Goal: Use online tool/utility: Utilize a website feature to perform a specific function

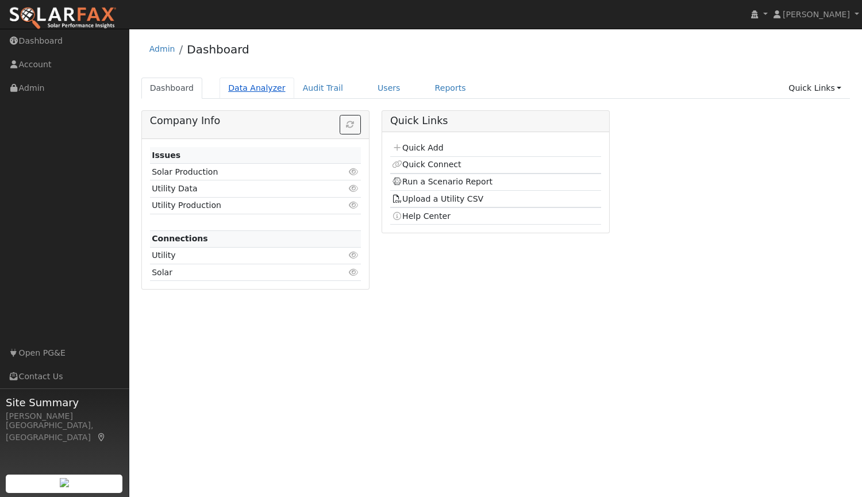
click at [256, 90] on link "Data Analyzer" at bounding box center [256, 88] width 75 height 21
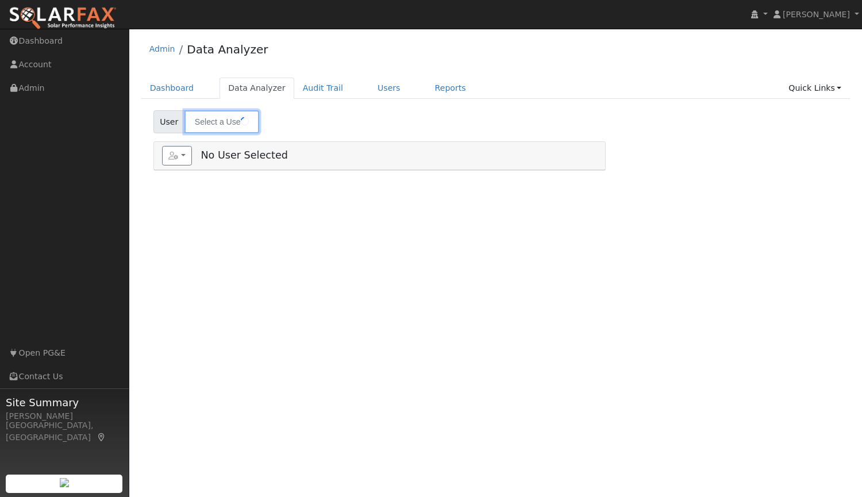
type input "Kyle Terrill"
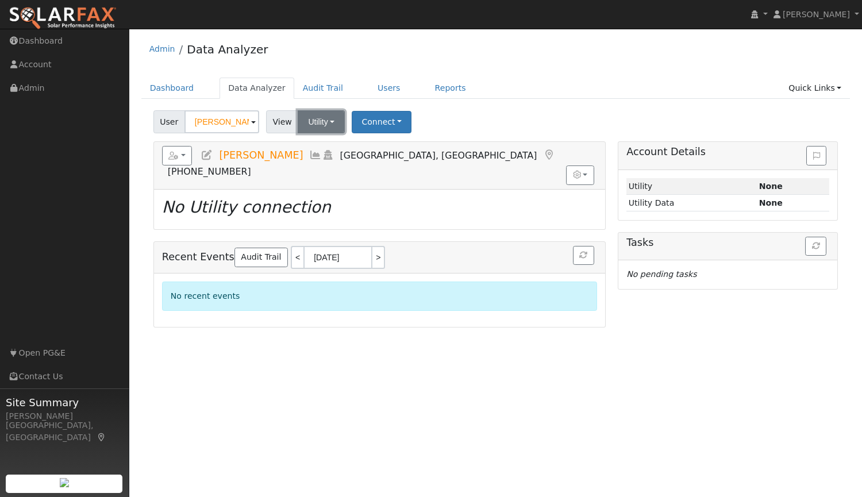
click at [314, 118] on button "Utility" at bounding box center [321, 121] width 47 height 23
click at [313, 146] on link "Utility" at bounding box center [336, 147] width 80 height 16
click at [371, 117] on button "Connect" at bounding box center [382, 122] width 60 height 22
click at [383, 146] on link "Select a Provider" at bounding box center [398, 147] width 90 height 16
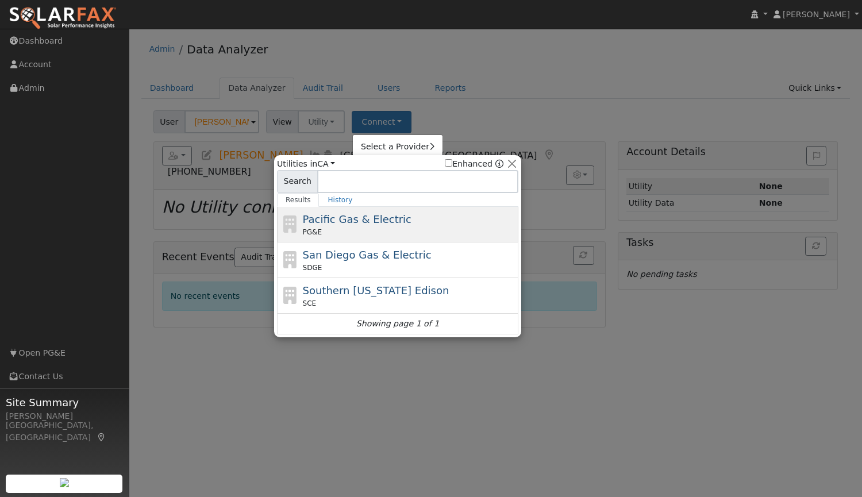
click at [358, 226] on div "Pacific Gas & Electric PG&E" at bounding box center [409, 224] width 213 height 26
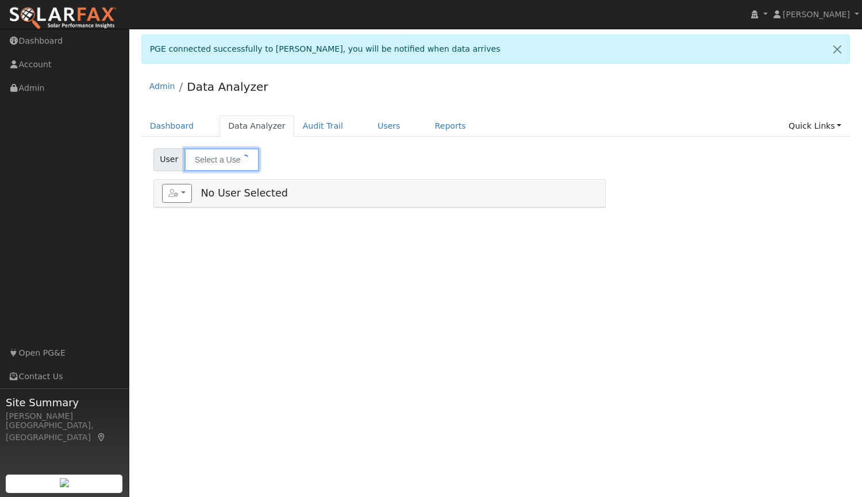
type input "Kyle Terrill"
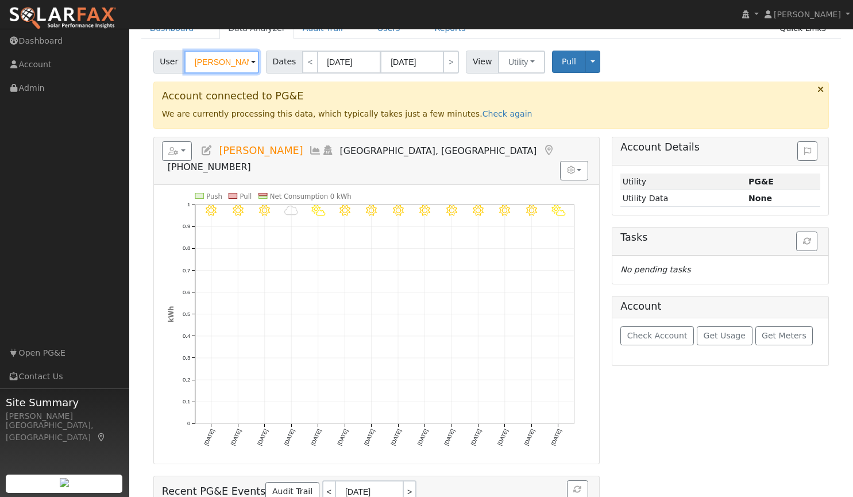
scroll to position [97, 0]
click at [483, 117] on link "Check again" at bounding box center [508, 114] width 50 height 9
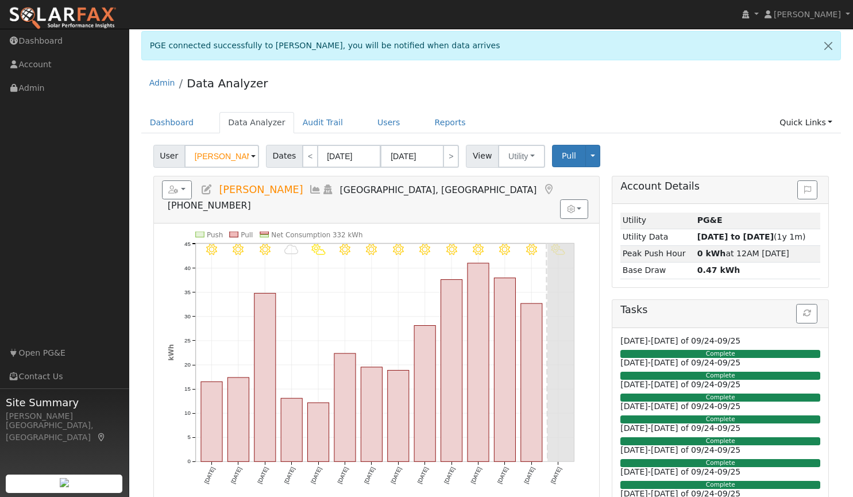
scroll to position [3, 0]
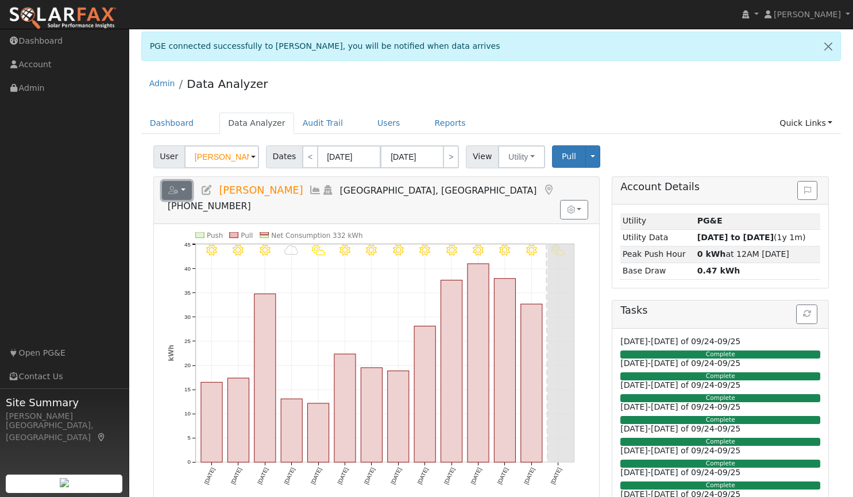
click at [182, 189] on button "button" at bounding box center [177, 191] width 30 height 20
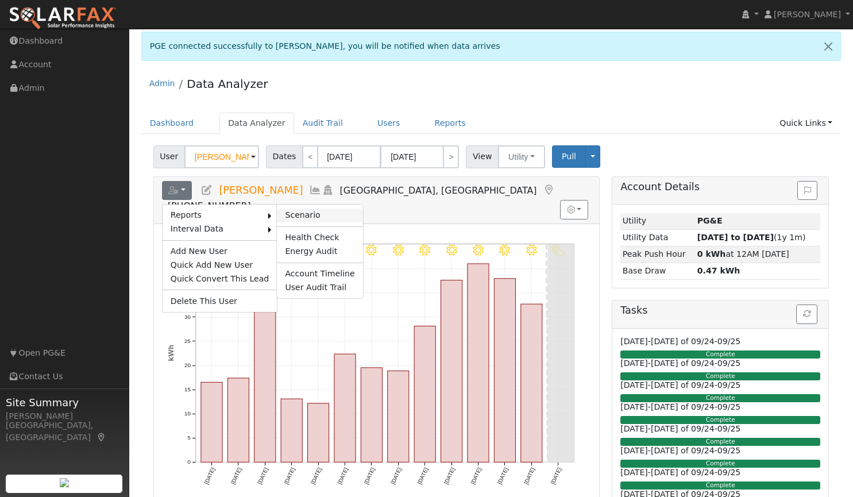
click at [291, 214] on link "Scenario" at bounding box center [320, 216] width 86 height 14
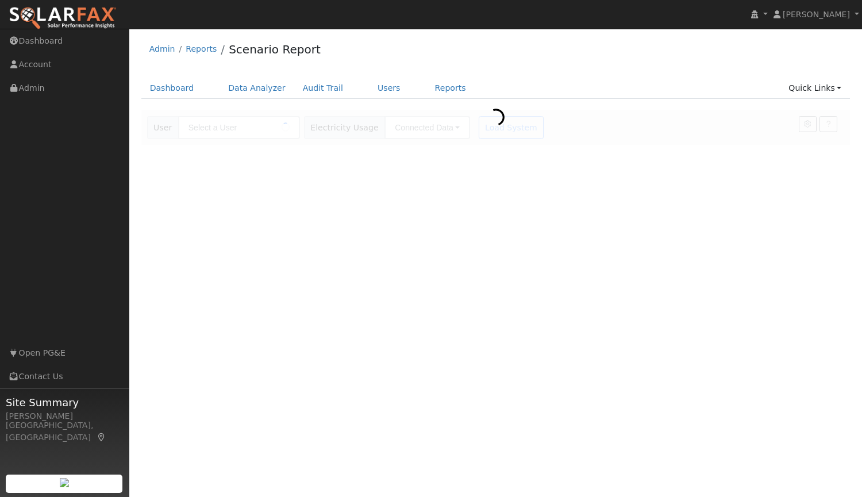
type input "[PERSON_NAME]"
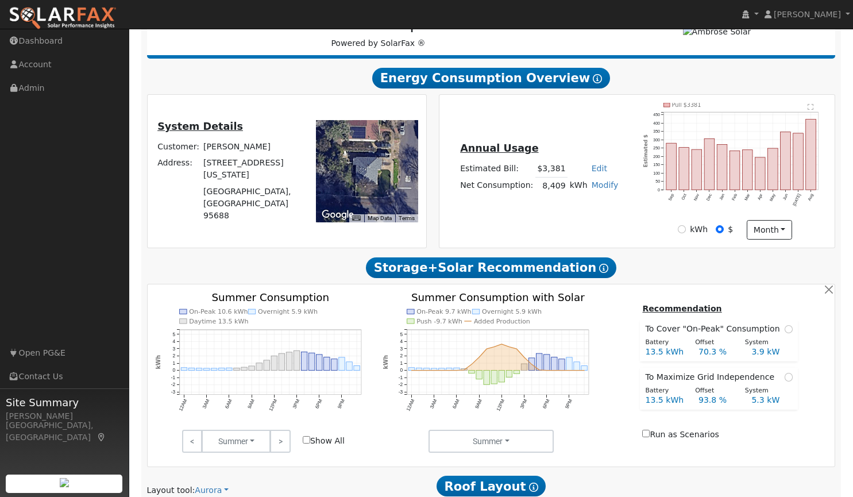
type input "4581"
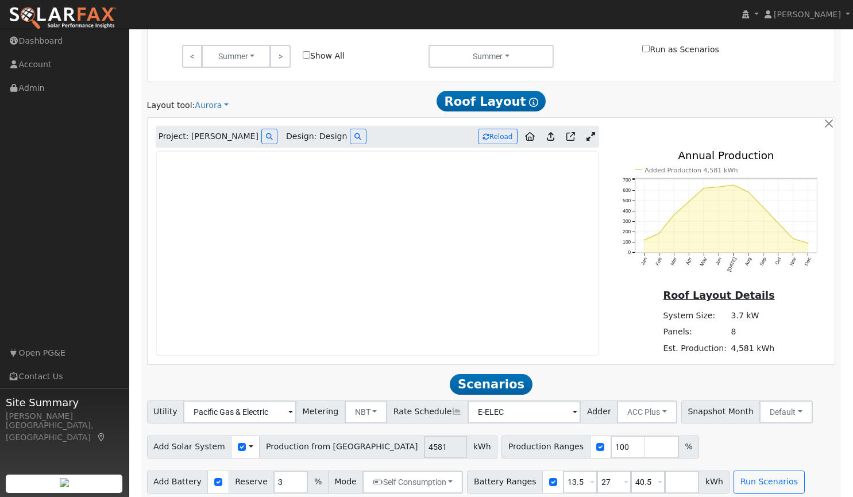
scroll to position [554, 0]
click at [593, 136] on icon at bounding box center [591, 135] width 9 height 9
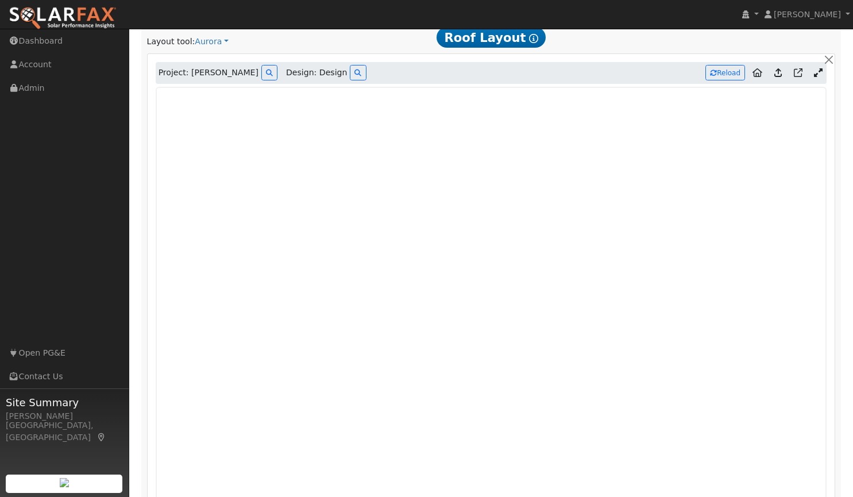
scroll to position [632, 0]
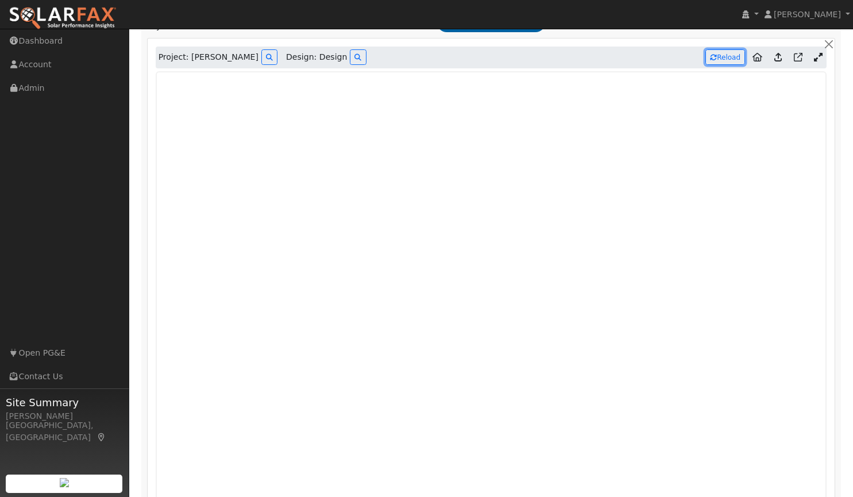
drag, startPoint x: 724, startPoint y: 55, endPoint x: 670, endPoint y: 54, distance: 54.0
click at [670, 54] on div "Project: [PERSON_NAME] Design: Design Reload" at bounding box center [492, 58] width 672 height 22
click at [732, 56] on button "Reload" at bounding box center [726, 57] width 40 height 16
click at [706, 49] on button "Reload" at bounding box center [726, 57] width 40 height 16
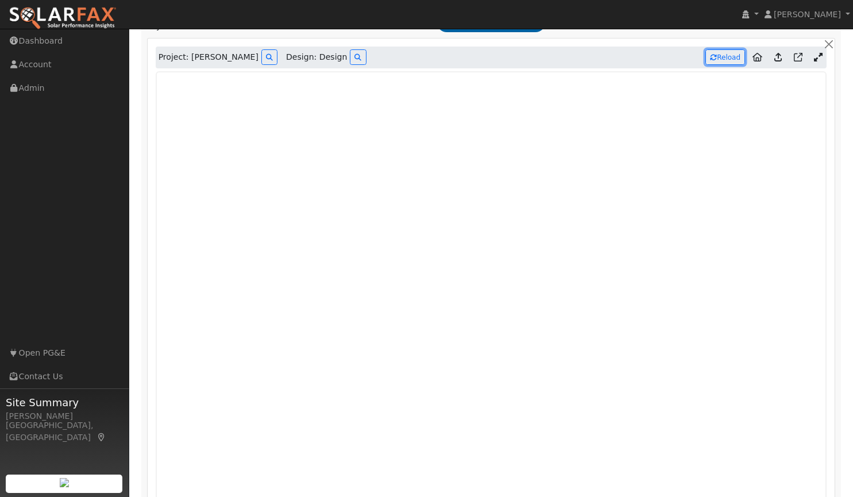
click at [706, 49] on button "Reload" at bounding box center [726, 57] width 40 height 16
click at [729, 62] on button "Reload" at bounding box center [726, 57] width 40 height 16
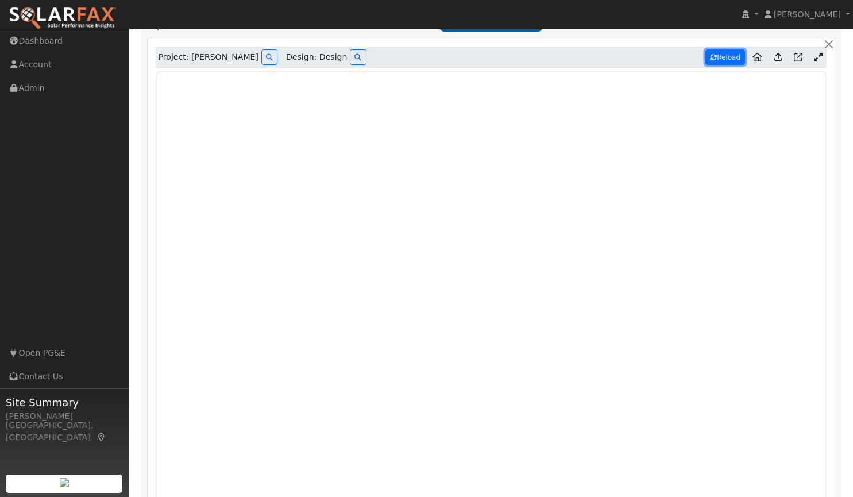
click at [722, 57] on button "Reload" at bounding box center [726, 57] width 40 height 16
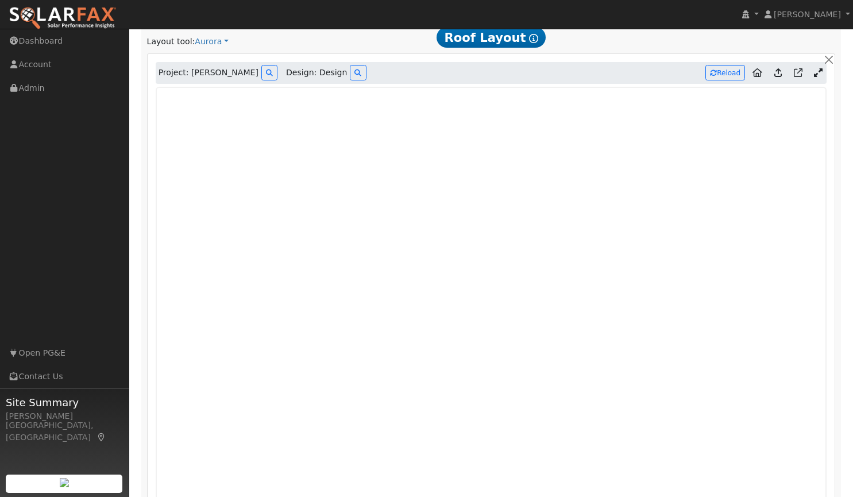
scroll to position [616, 0]
click at [737, 74] on button "Reload" at bounding box center [726, 73] width 40 height 16
type input "6338"
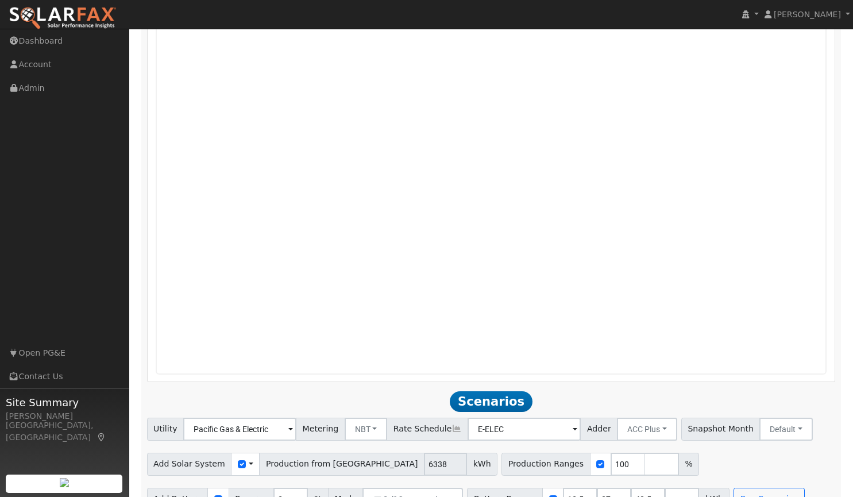
scroll to position [777, 0]
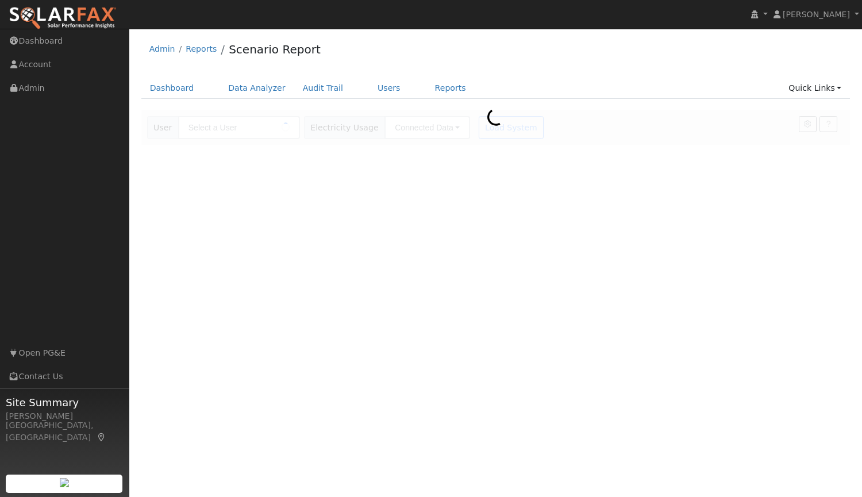
type input "[PERSON_NAME]"
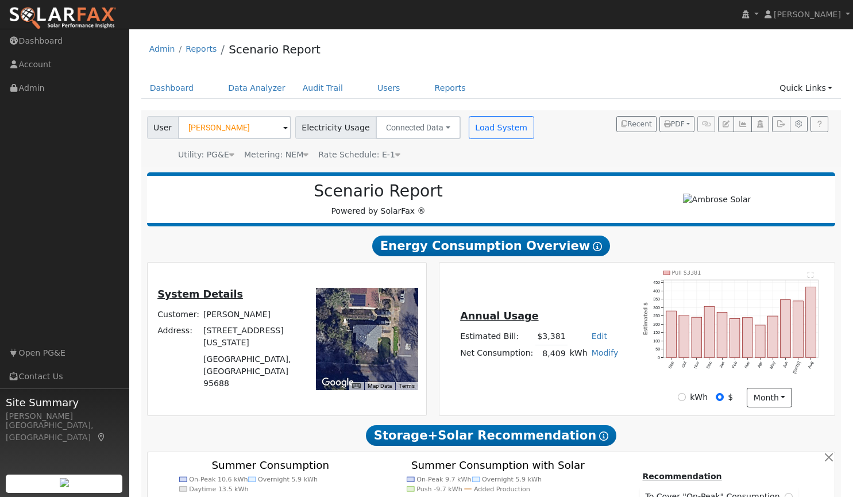
type input "6338"
click at [685, 396] on input "kWh" at bounding box center [682, 397] width 8 height 8
radio input "true"
radio input "false"
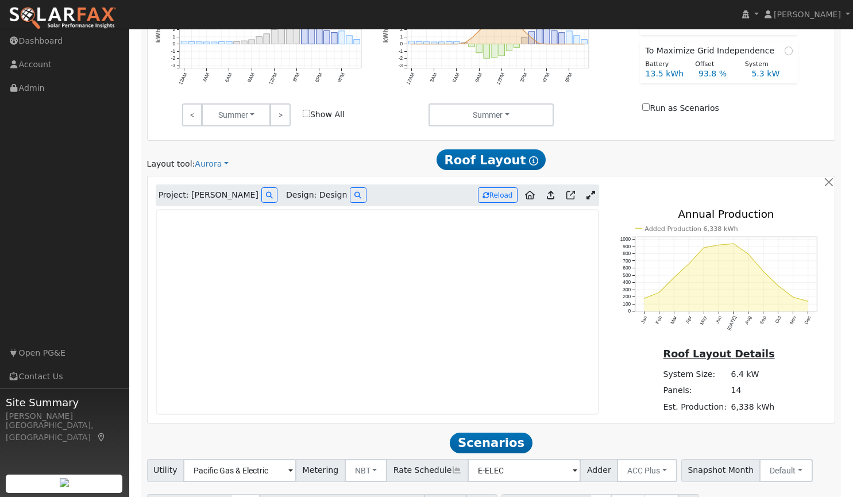
scroll to position [495, 0]
click at [504, 192] on button "Reload" at bounding box center [498, 195] width 40 height 16
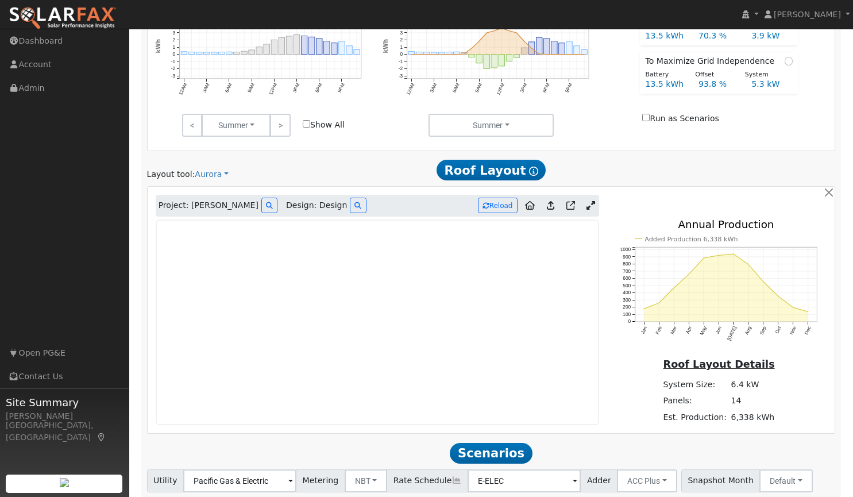
scroll to position [493, 0]
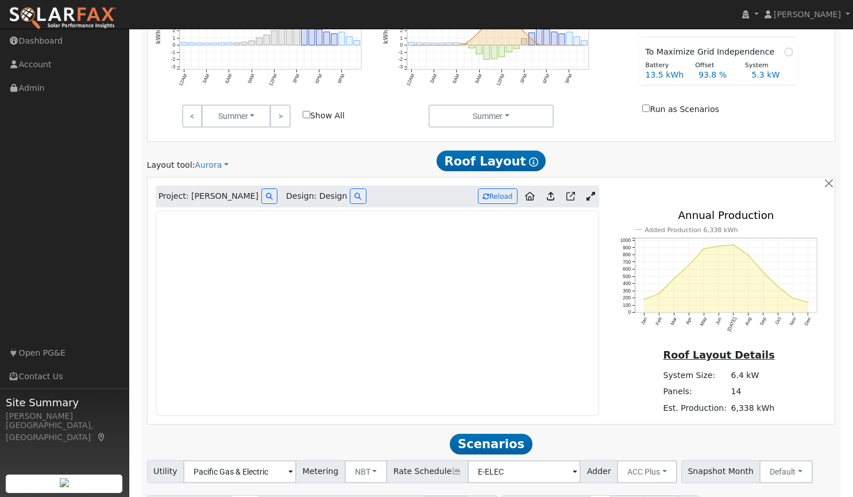
click at [592, 195] on icon at bounding box center [591, 196] width 9 height 9
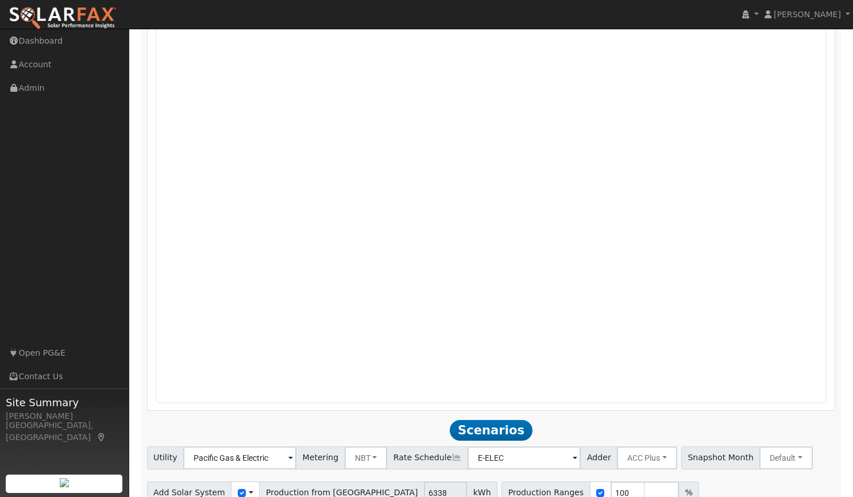
scroll to position [808, 0]
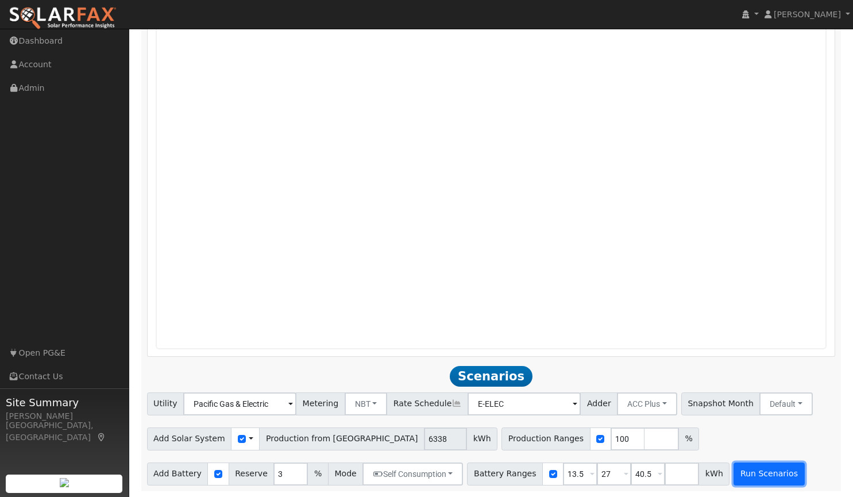
click at [734, 473] on button "Run Scenarios" at bounding box center [769, 473] width 71 height 23
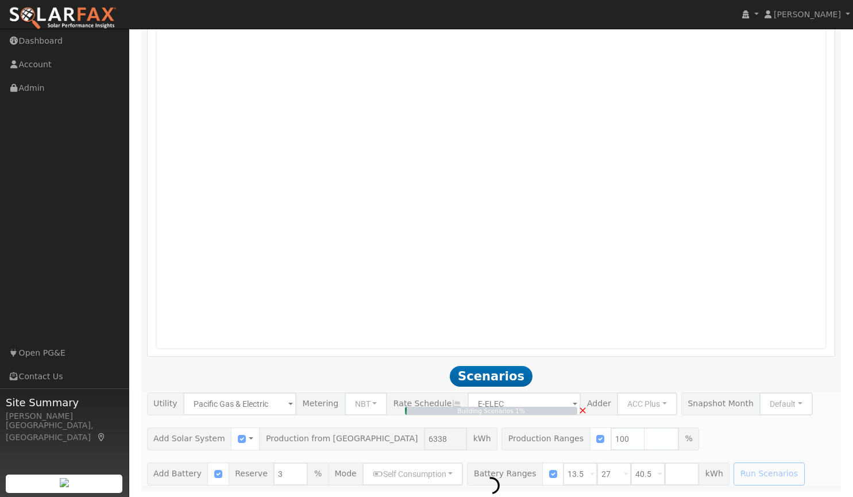
type input "4.2"
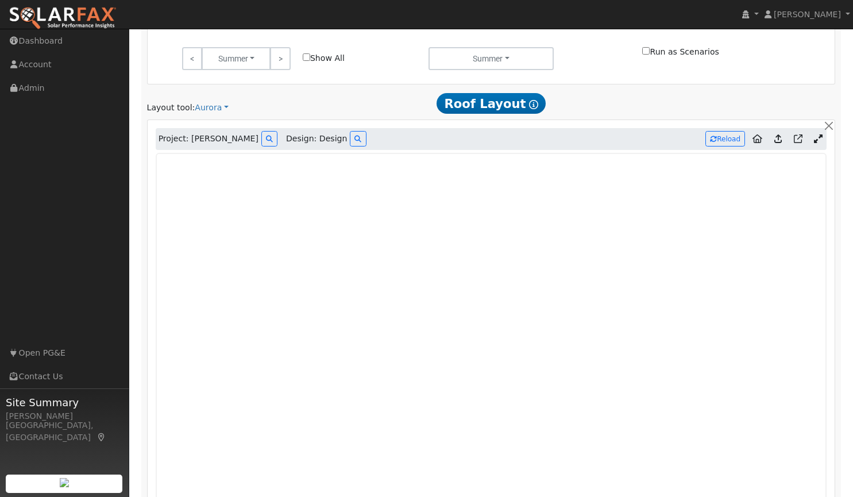
scroll to position [549, 0]
click at [727, 138] on button "Reload" at bounding box center [726, 141] width 40 height 16
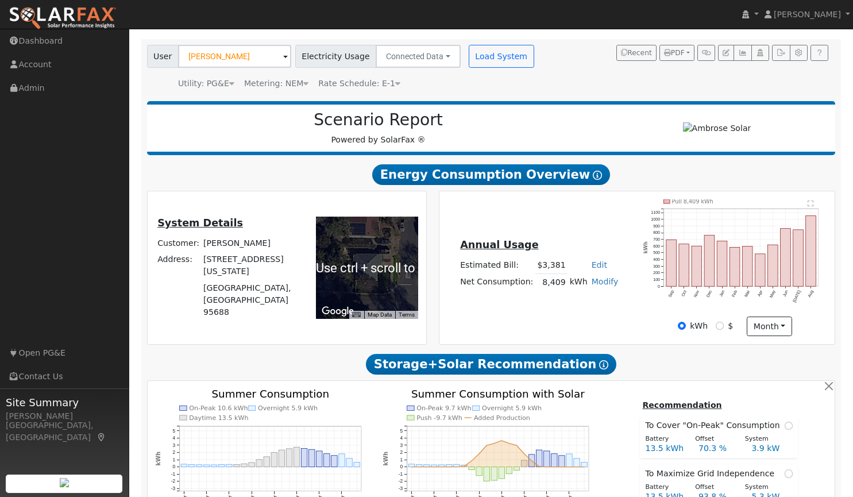
scroll to position [0, 0]
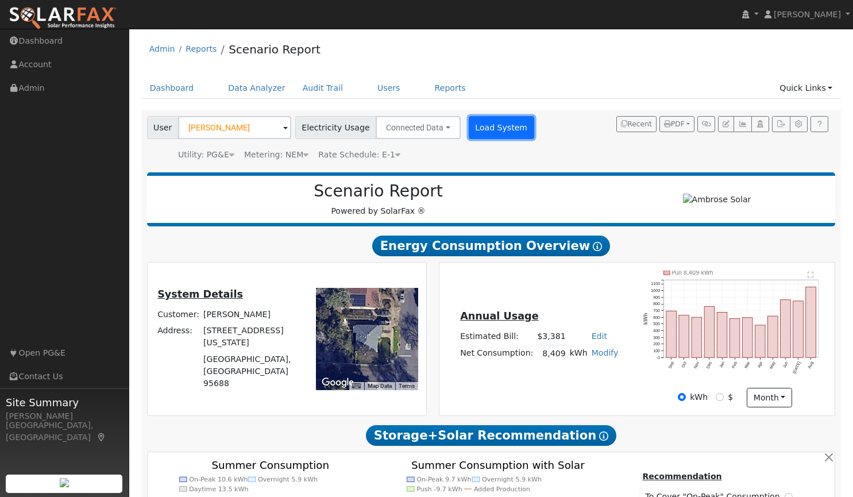
click at [470, 127] on button "Load System" at bounding box center [501, 127] width 65 height 23
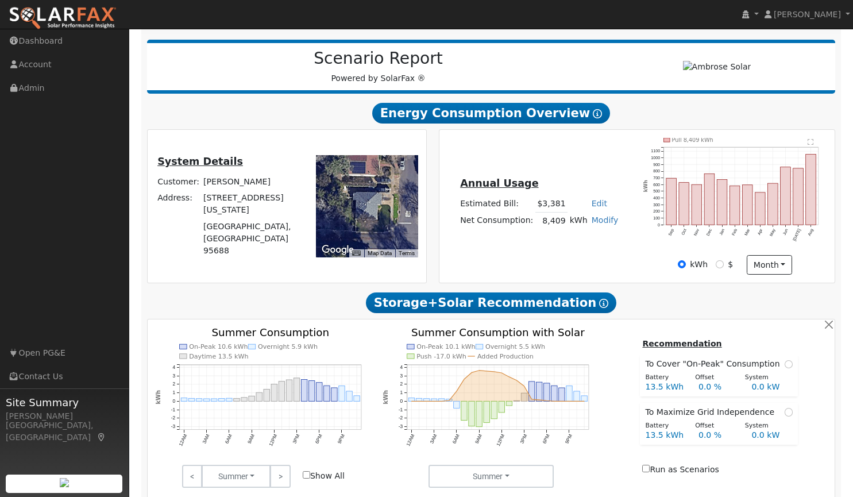
type input "6338"
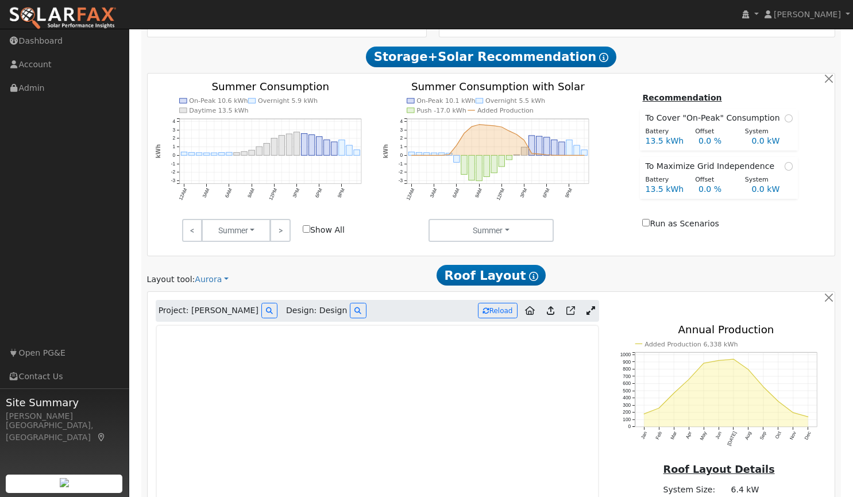
scroll to position [494, 0]
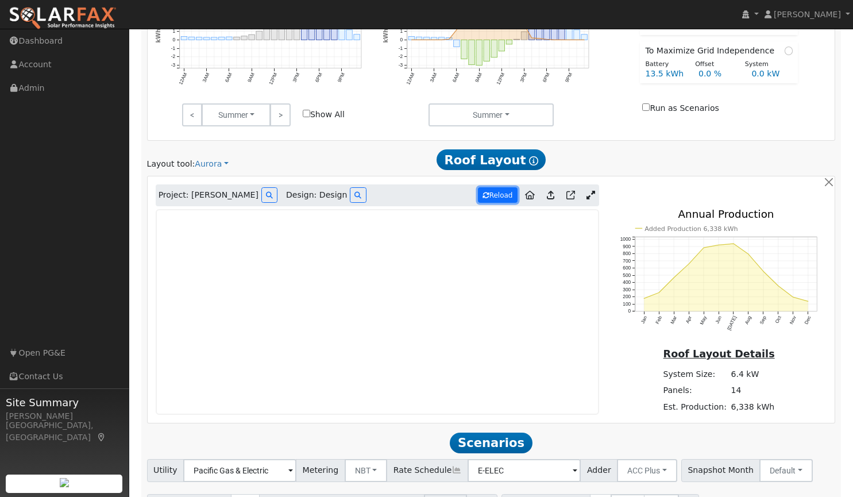
click at [502, 198] on button "Reload" at bounding box center [498, 195] width 40 height 16
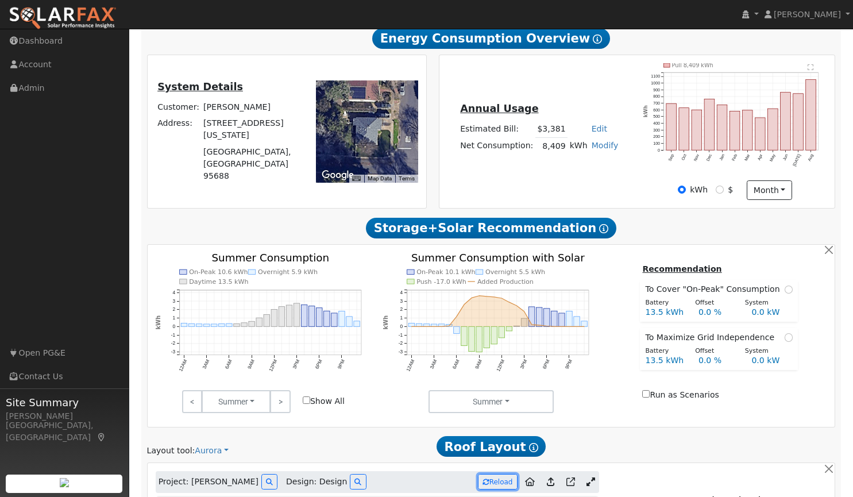
scroll to position [206, 0]
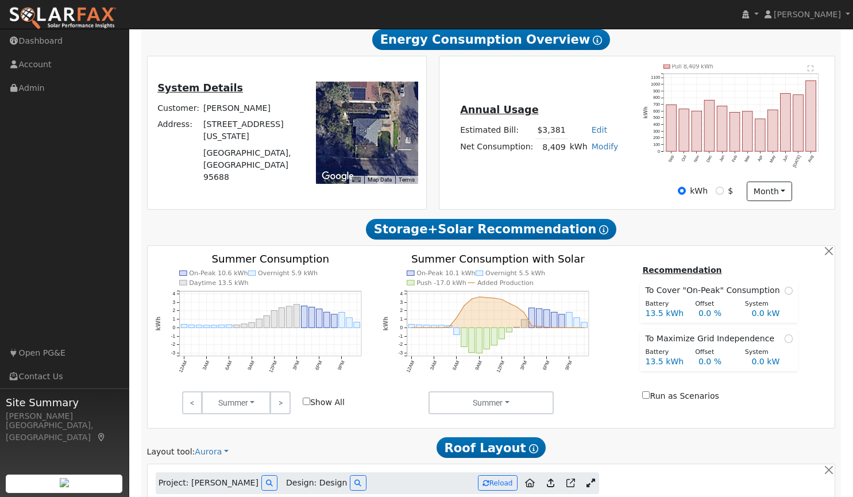
click at [598, 149] on link "Modify" at bounding box center [605, 146] width 27 height 9
click at [624, 168] on div "Annual Usage Estimated Bill: $3,381 Edit Estimated Bill $ Annual Net Consumptio…" at bounding box center [637, 132] width 392 height 137
click at [595, 131] on link "Edit" at bounding box center [600, 129] width 16 height 9
click at [607, 168] on div "Annual Usage Estimated Bill: $3,381 Edit Estimated Bill $ Annual Net Consumptio…" at bounding box center [637, 132] width 392 height 137
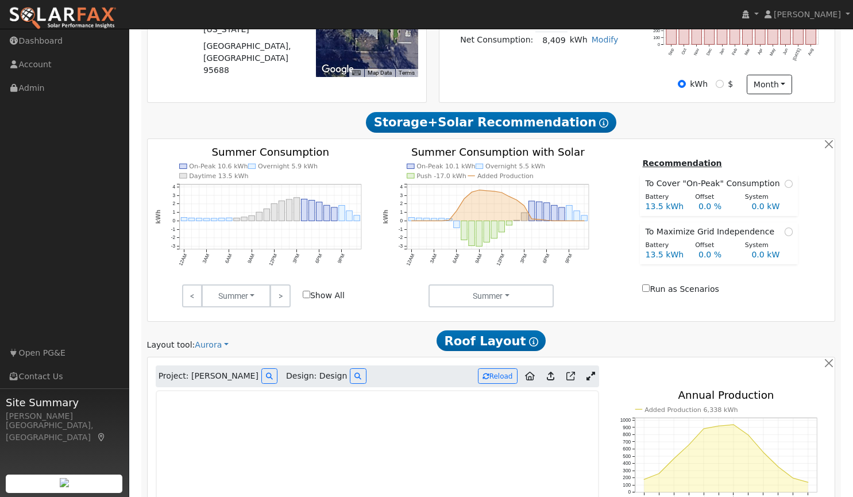
click at [552, 380] on icon at bounding box center [550, 376] width 7 height 9
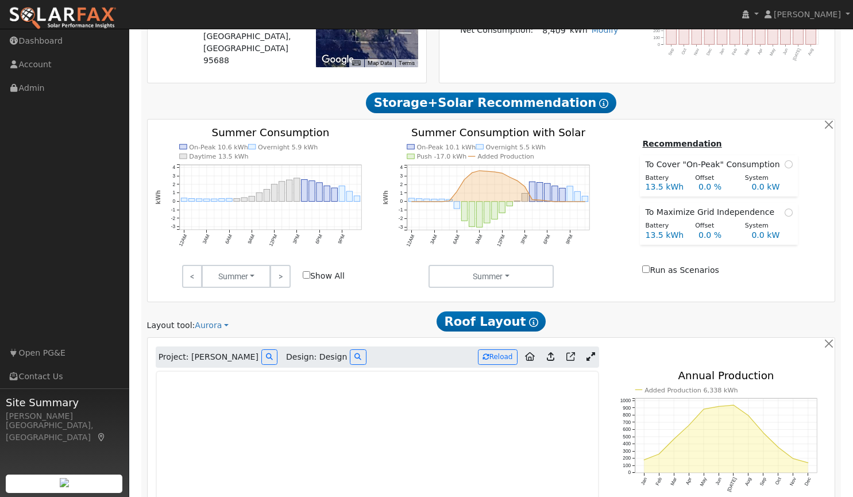
scroll to position [303, 0]
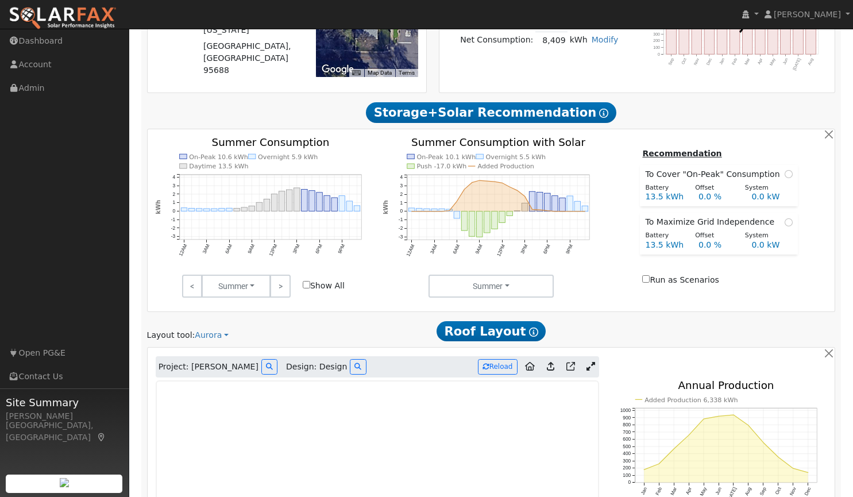
click at [552, 364] on icon at bounding box center [550, 366] width 7 height 9
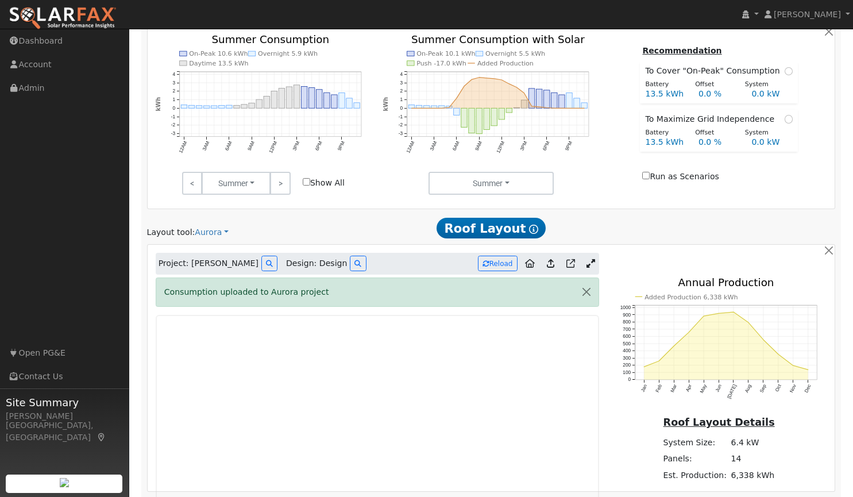
scroll to position [426, 0]
click at [354, 267] on icon at bounding box center [357, 263] width 7 height 7
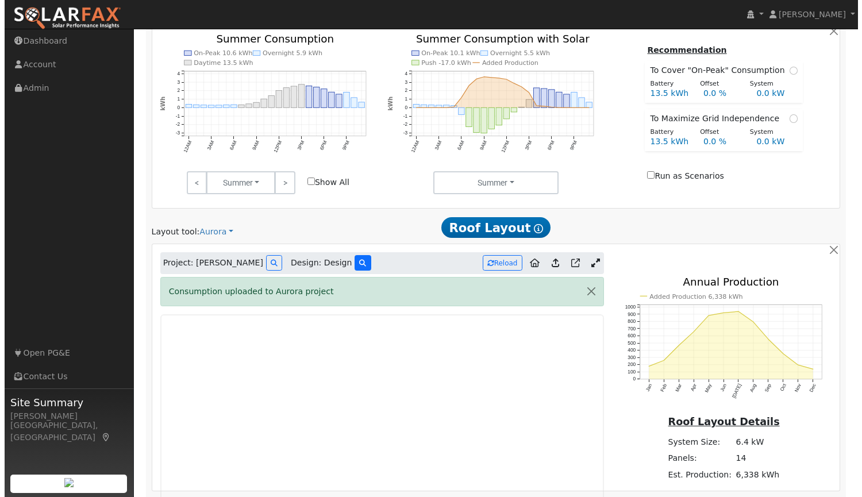
scroll to position [428, 0]
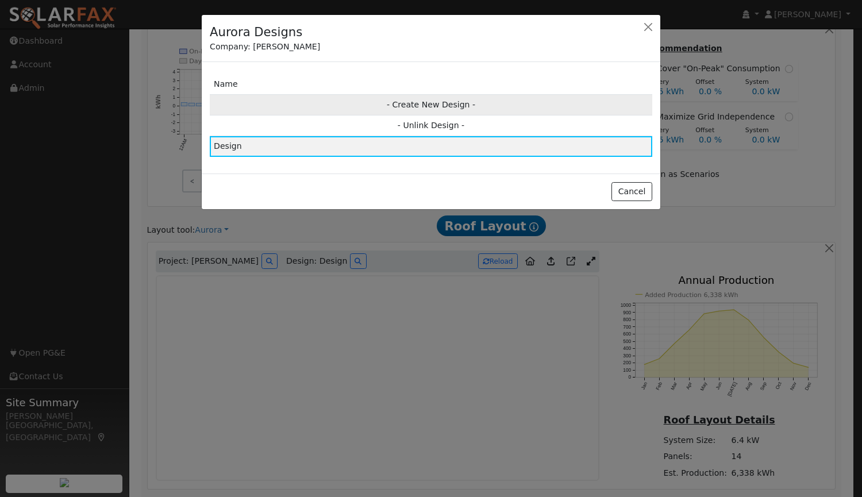
click at [427, 106] on td "- Create New Design -" at bounding box center [431, 104] width 442 height 21
type input "Design"
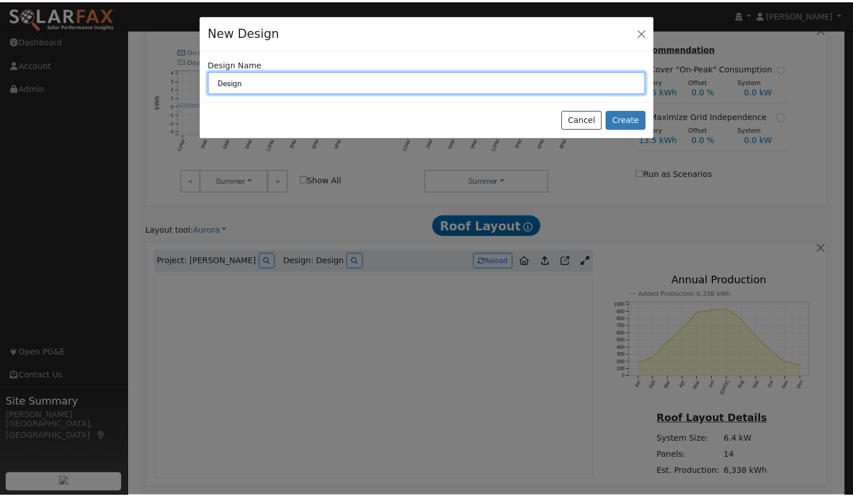
scroll to position [430, 0]
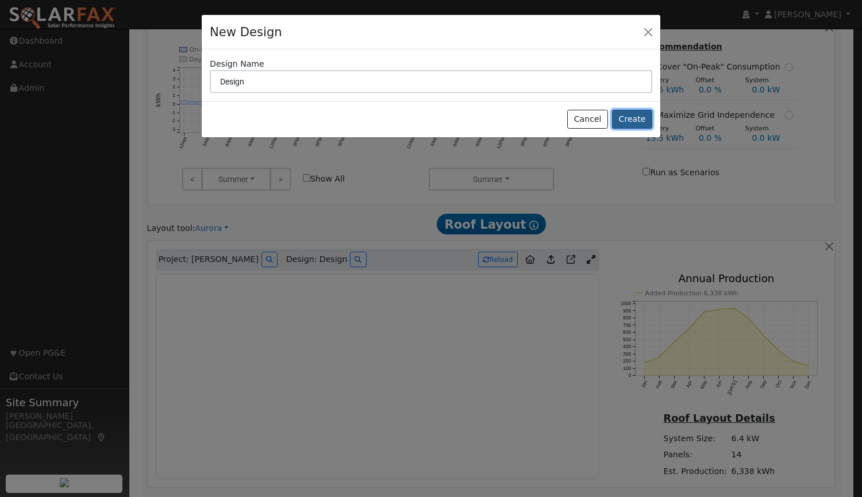
click at [639, 119] on button "Create" at bounding box center [632, 120] width 40 height 20
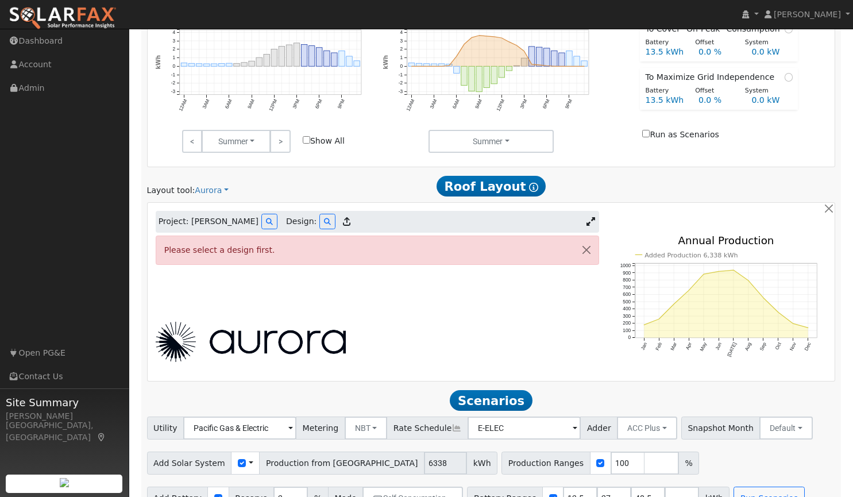
scroll to position [468, 0]
click at [589, 249] on button "button" at bounding box center [587, 250] width 24 height 28
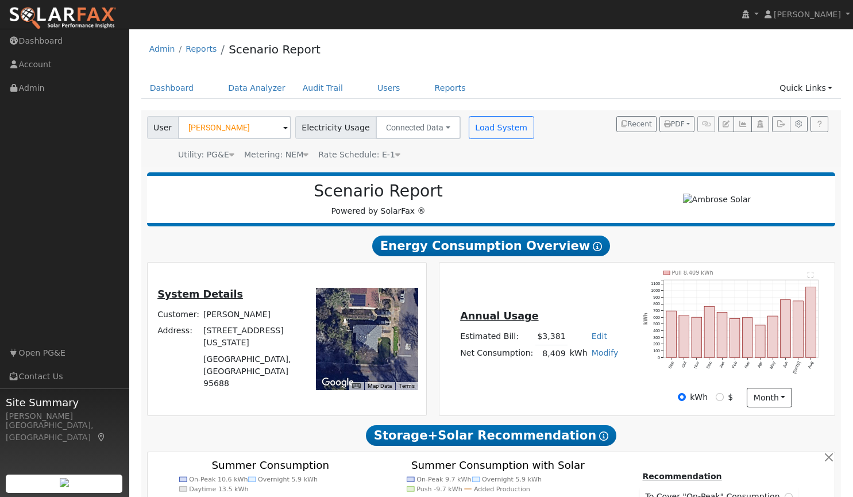
type input "6338"
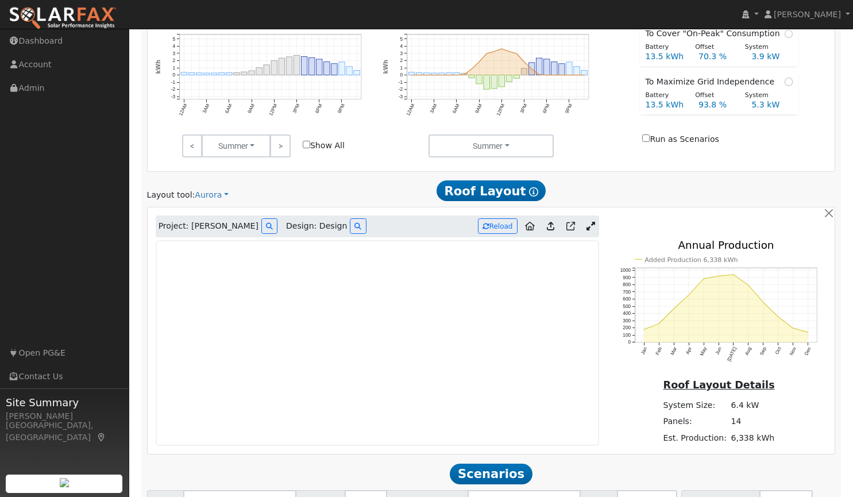
scroll to position [465, 0]
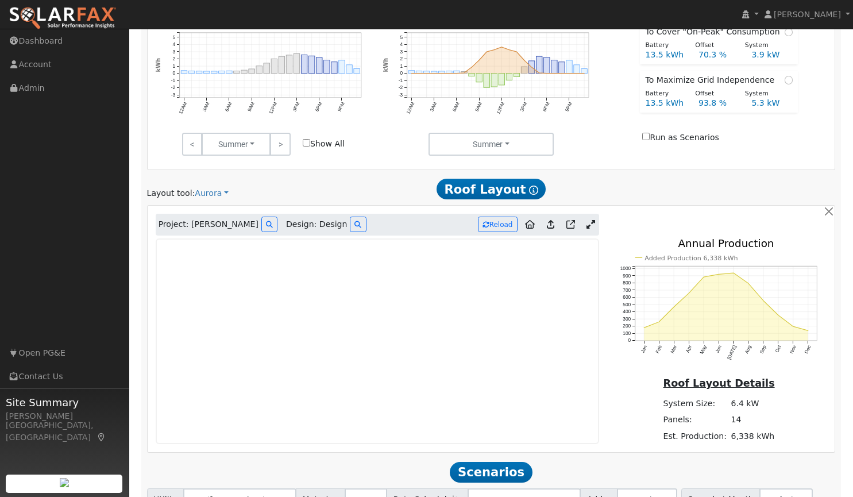
click at [588, 225] on icon at bounding box center [591, 224] width 9 height 9
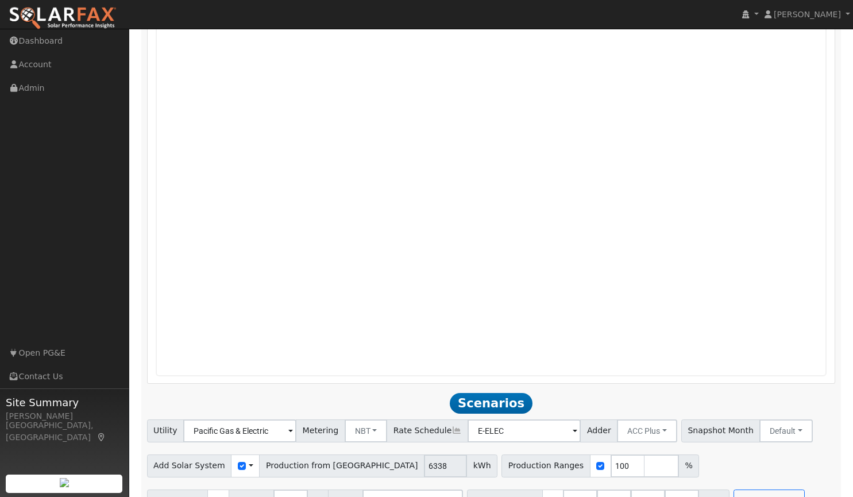
scroll to position [808, 0]
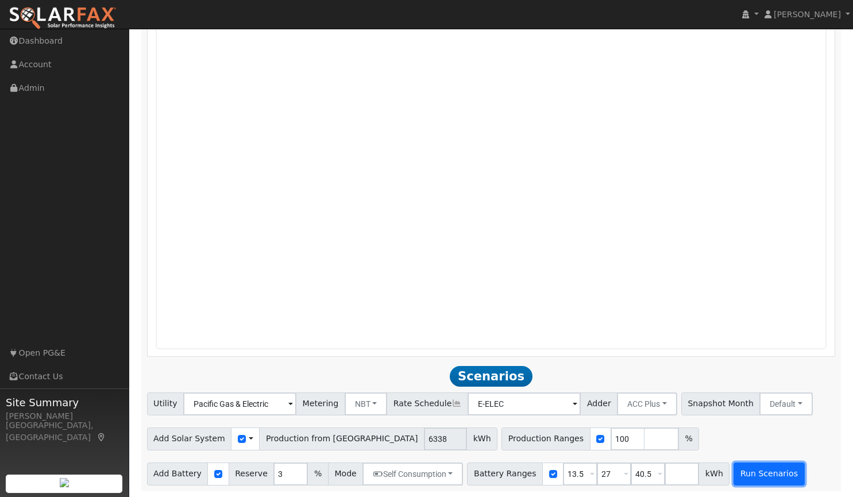
click at [747, 468] on button "Run Scenarios" at bounding box center [769, 473] width 71 height 23
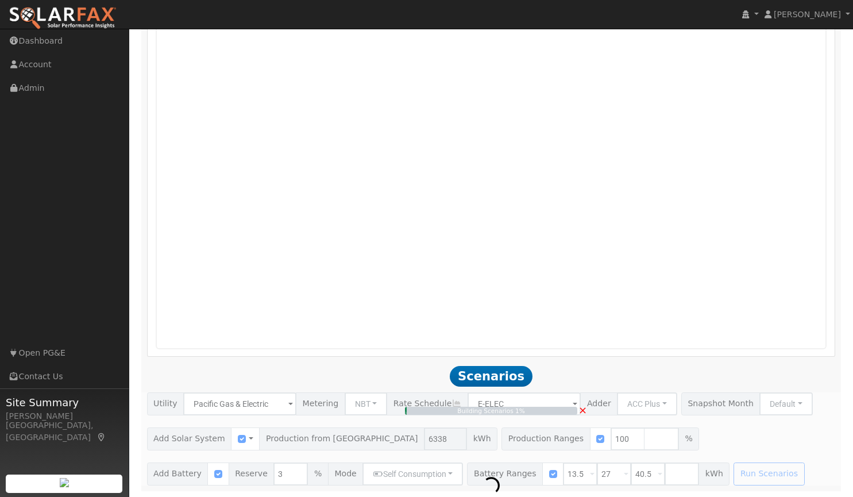
type input "4.2"
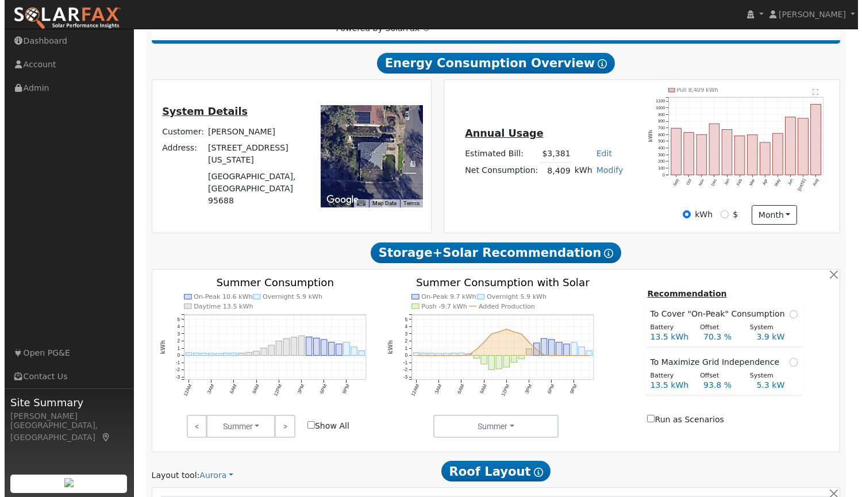
scroll to position [0, 0]
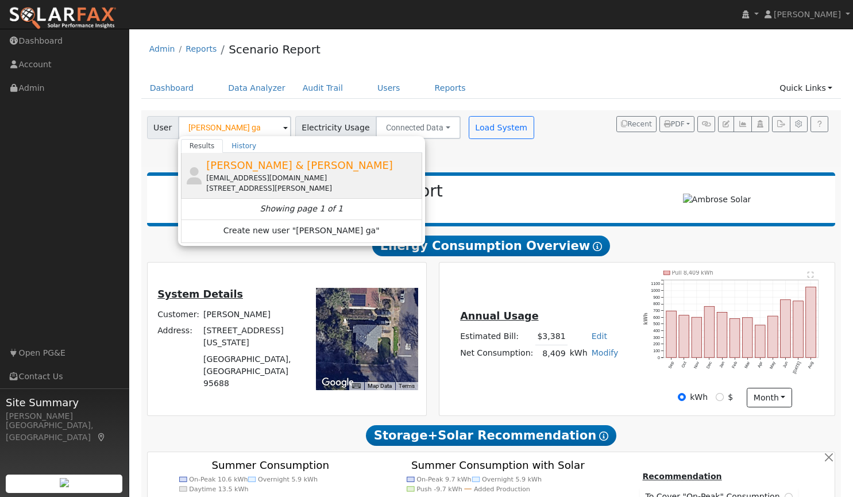
click at [246, 168] on span "[PERSON_NAME] & [PERSON_NAME]" at bounding box center [299, 165] width 187 height 12
type input "[PERSON_NAME] & [PERSON_NAME]"
